Goal: Task Accomplishment & Management: Manage account settings

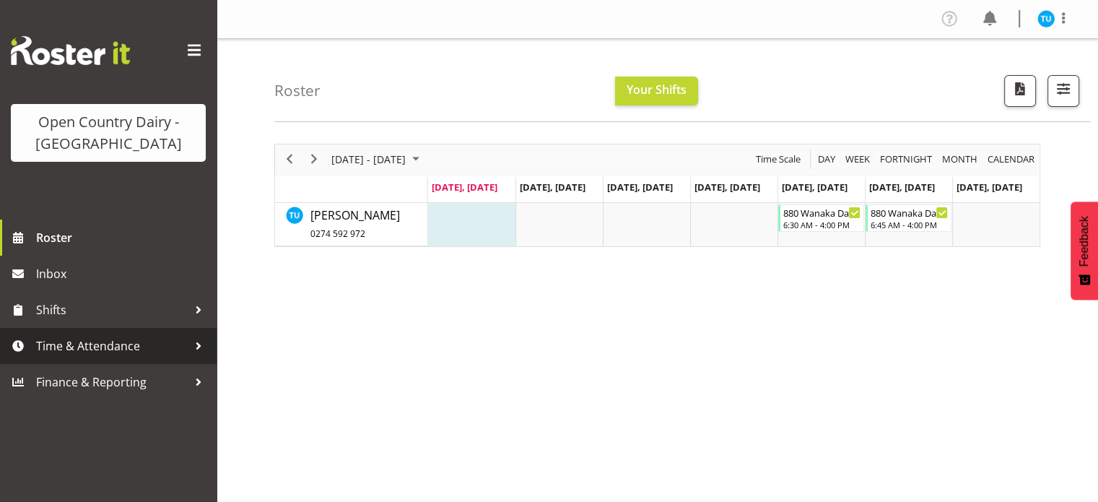
click at [118, 343] on span "Time & Attendance" at bounding box center [112, 346] width 152 height 22
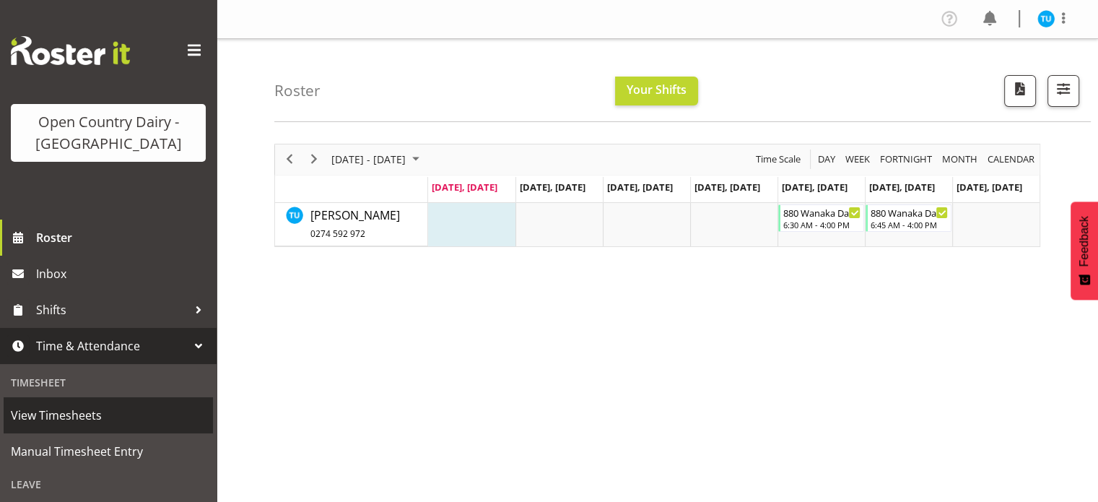
click at [101, 409] on span "View Timesheets" at bounding box center [108, 415] width 195 height 22
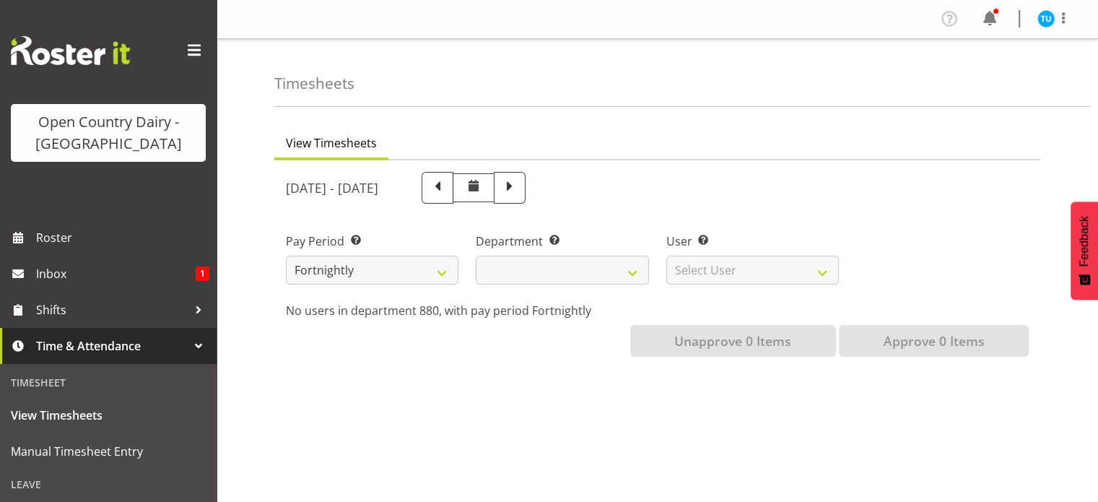
select select
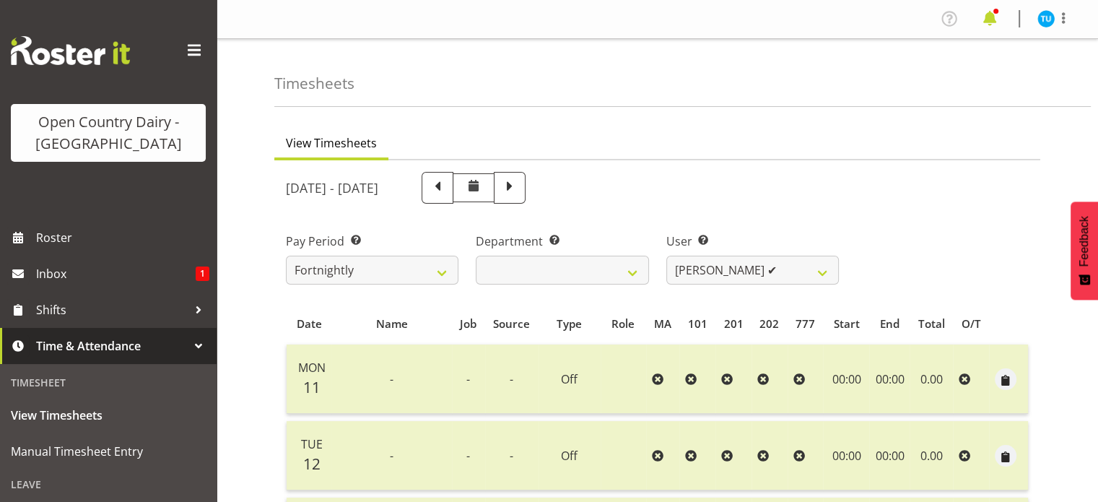
click at [993, 22] on span at bounding box center [989, 18] width 23 height 23
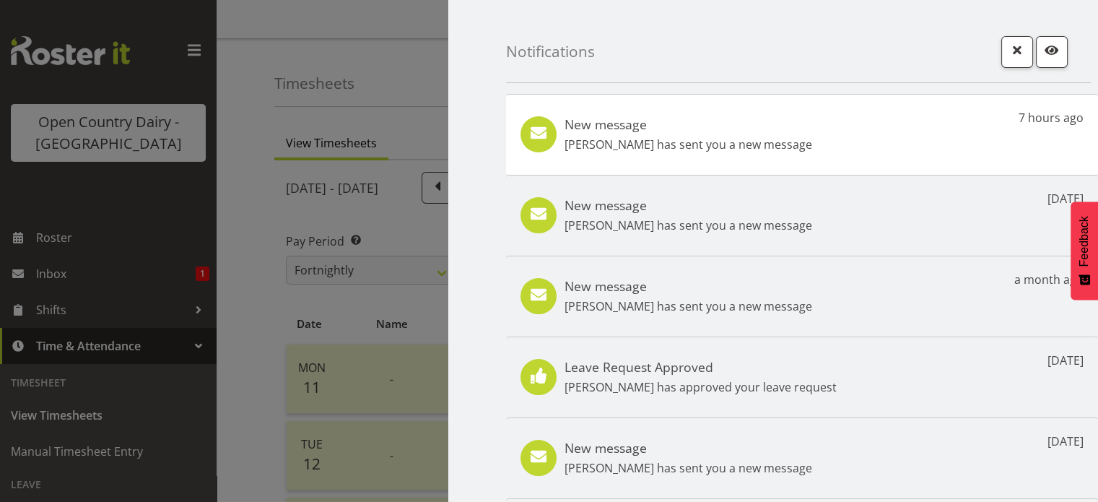
click at [781, 120] on h5 "New message" at bounding box center [689, 124] width 248 height 16
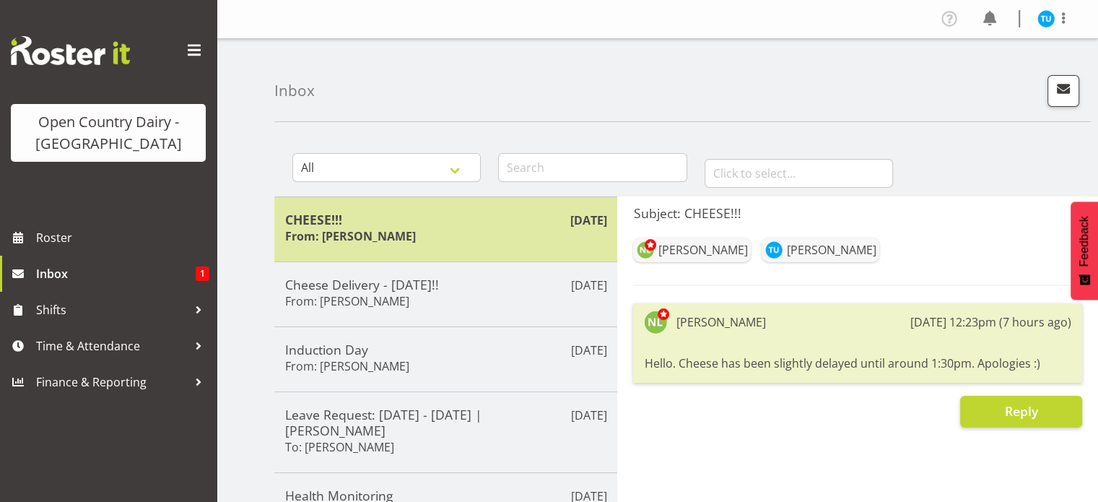
click at [572, 235] on div "CHEESE!!! From: [PERSON_NAME]" at bounding box center [445, 229] width 321 height 35
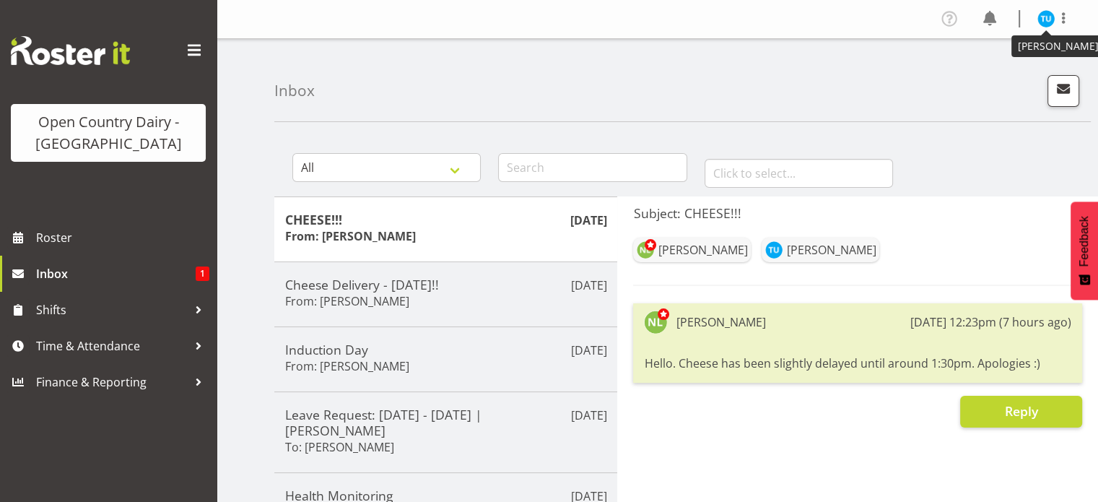
click at [1042, 15] on img at bounding box center [1045, 18] width 17 height 17
click at [985, 46] on link "Profile" at bounding box center [1002, 50] width 139 height 26
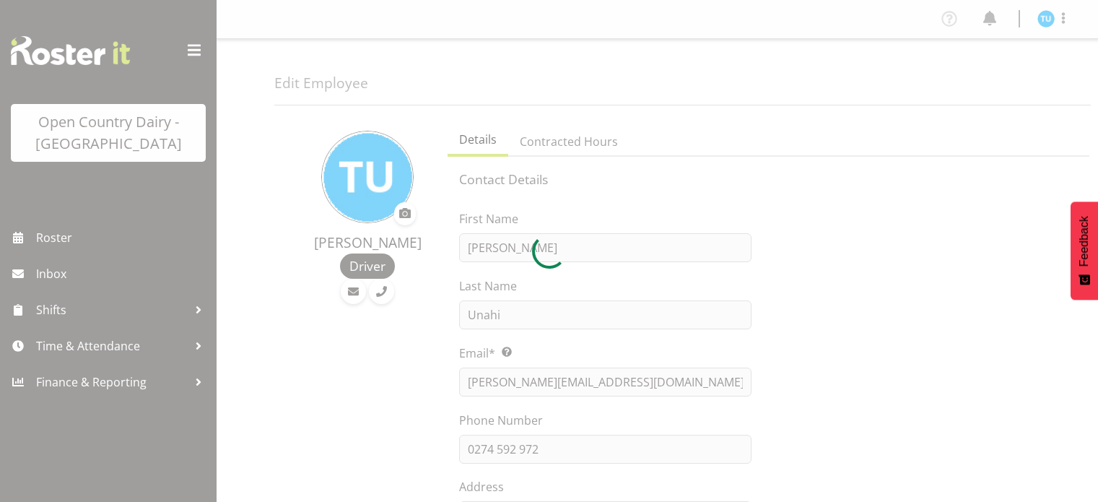
select select "TimelineWeek"
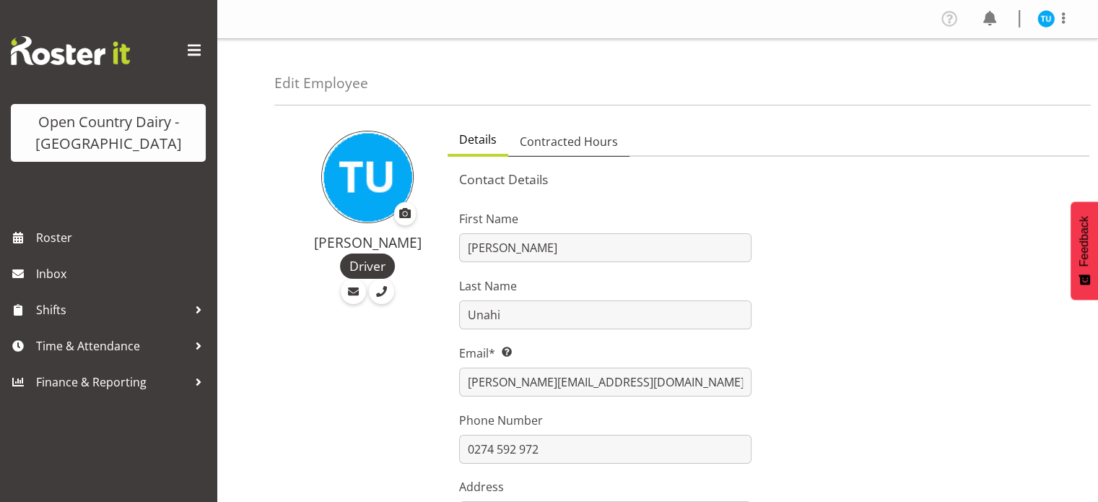
click at [580, 143] on span "Contracted Hours" at bounding box center [569, 141] width 98 height 17
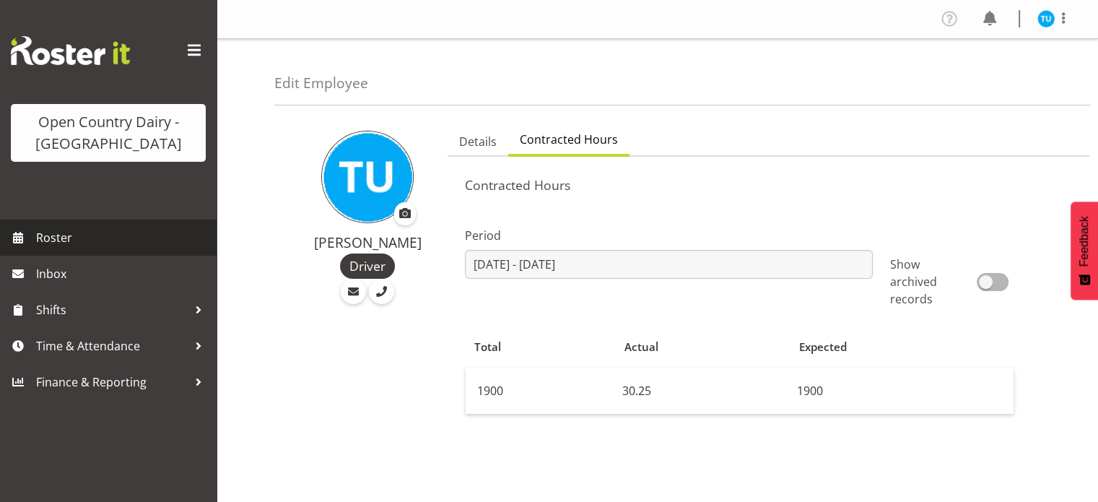
click at [66, 230] on span "Roster" at bounding box center [122, 238] width 173 height 22
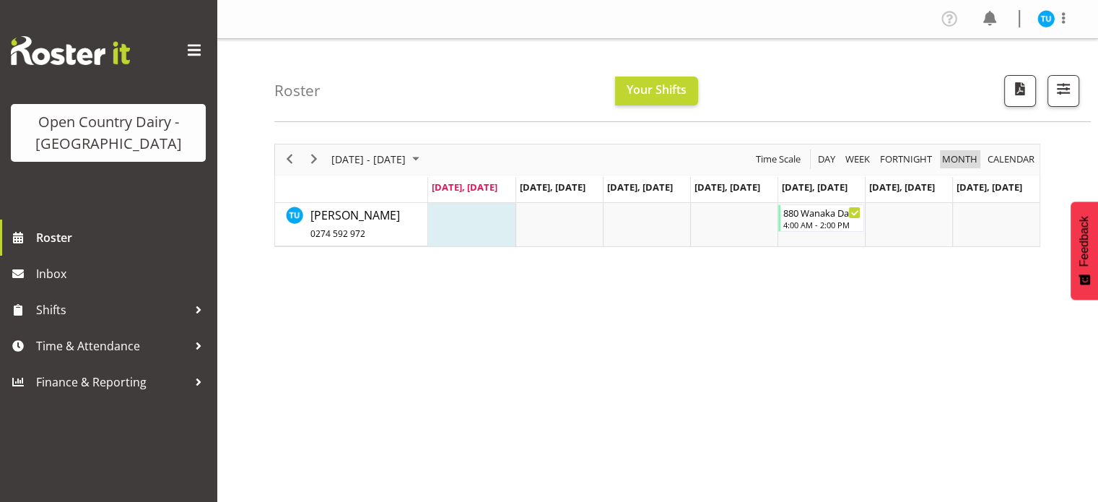
click at [953, 154] on span "Month" at bounding box center [960, 159] width 38 height 18
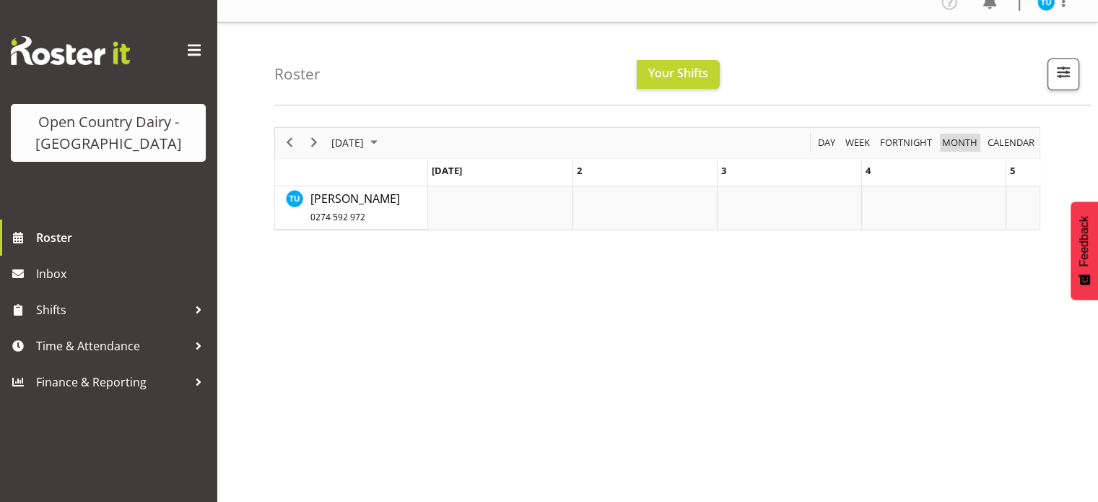
scroll to position [29, 0]
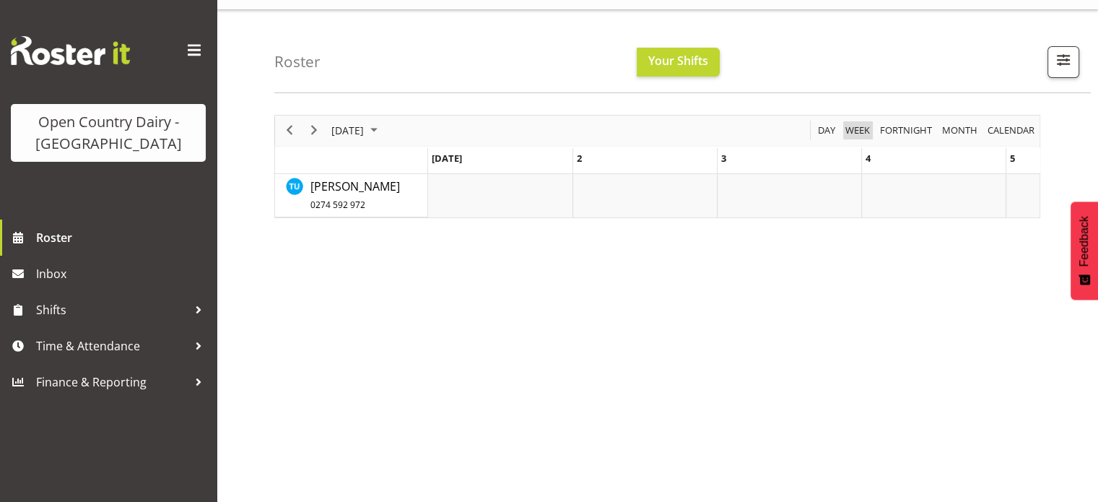
click at [855, 129] on span "Week" at bounding box center [857, 130] width 27 height 18
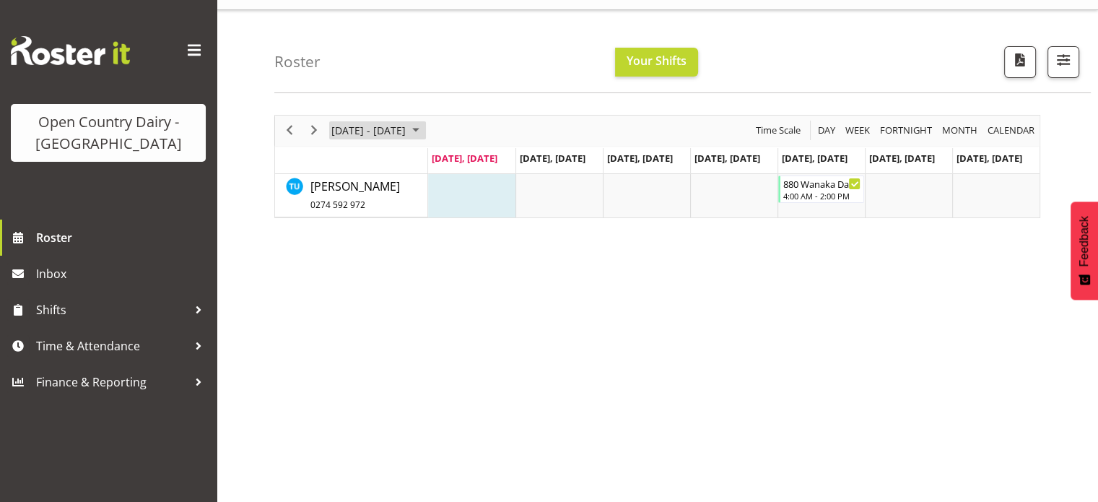
click at [424, 131] on span "August 2025" at bounding box center [415, 130] width 17 height 18
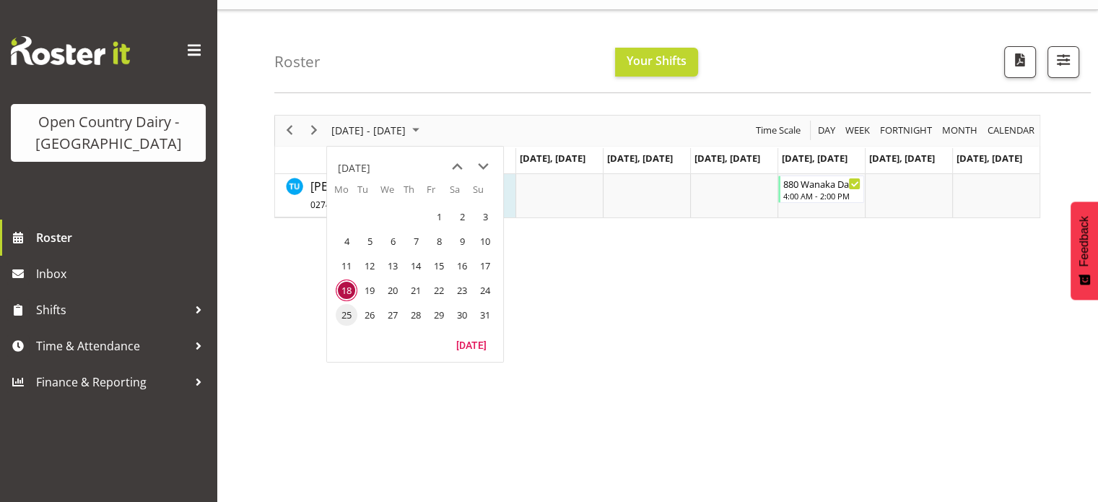
click at [347, 314] on span "25" at bounding box center [347, 315] width 22 height 22
